Goal: Find specific page/section: Find specific page/section

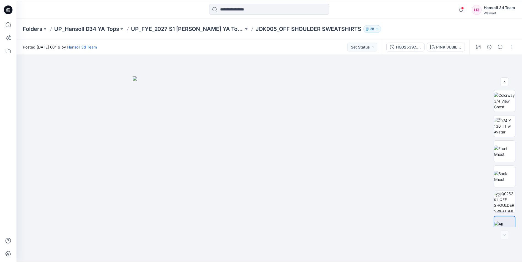
scroll to position [11, 0]
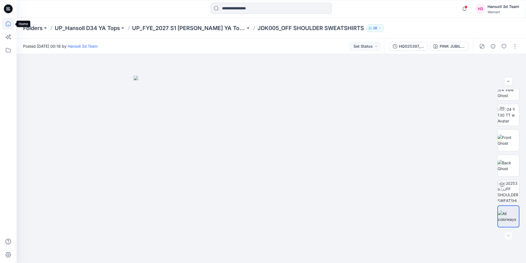
click at [4, 25] on icon at bounding box center [8, 24] width 12 height 12
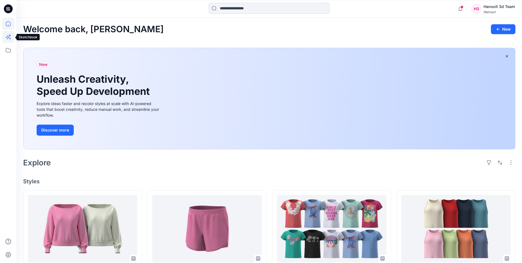
click at [8, 39] on icon at bounding box center [8, 37] width 4 height 4
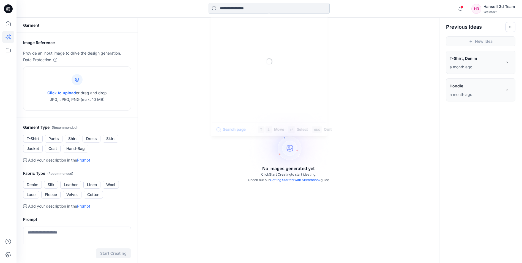
click at [228, 8] on input at bounding box center [269, 8] width 121 height 11
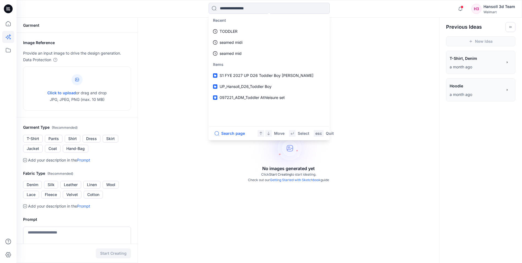
click at [174, 7] on div "Recent TODDLER seamed midi seamed mid Items S1 FYE 2027 UP D26 Toddler Boy Hans…" at bounding box center [269, 9] width 253 height 12
click at [285, 13] on input at bounding box center [269, 8] width 121 height 11
click at [238, 130] on button "Search page" at bounding box center [230, 133] width 34 height 7
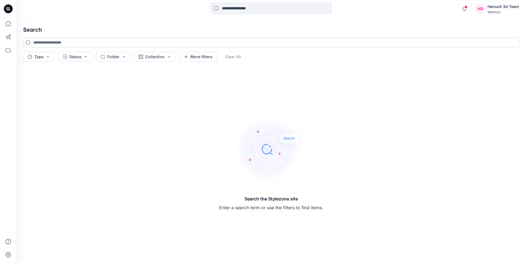
click at [43, 44] on input at bounding box center [271, 42] width 497 height 10
click at [95, 20] on div "Search Type Status Folder Collection More filters Clear All Search the Stylezon…" at bounding box center [272, 140] width 510 height 245
click at [67, 41] on input at bounding box center [271, 42] width 497 height 10
type input "****"
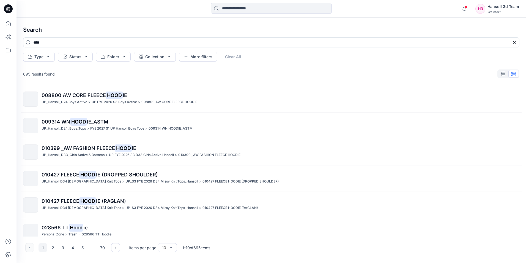
drag, startPoint x: 55, startPoint y: 44, endPoint x: 34, endPoint y: 46, distance: 20.8
click at [34, 46] on input "****" at bounding box center [271, 42] width 497 height 10
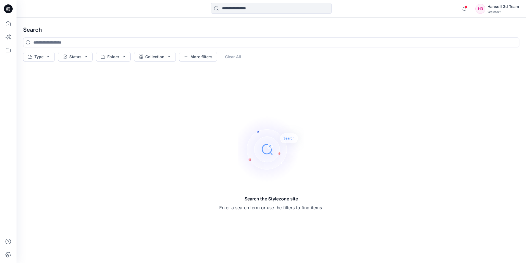
click at [98, 28] on h4 "Search" at bounding box center [271, 29] width 505 height 15
